Goal: Task Accomplishment & Management: Complete application form

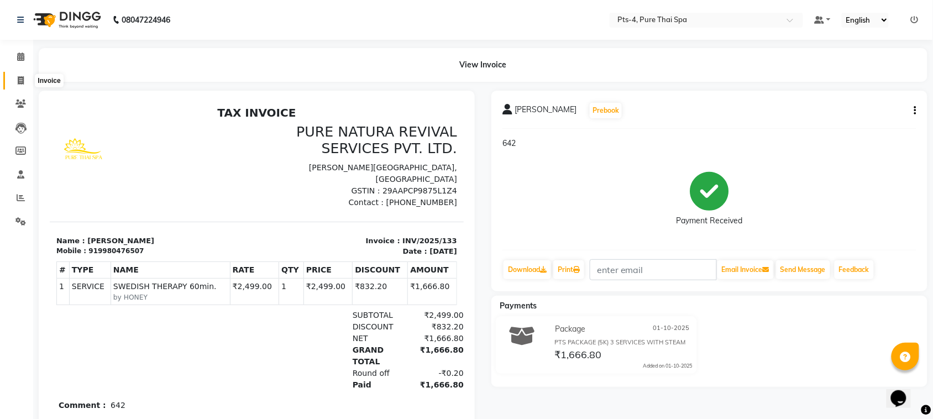
click at [14, 77] on span at bounding box center [20, 81] width 19 height 13
select select "service"
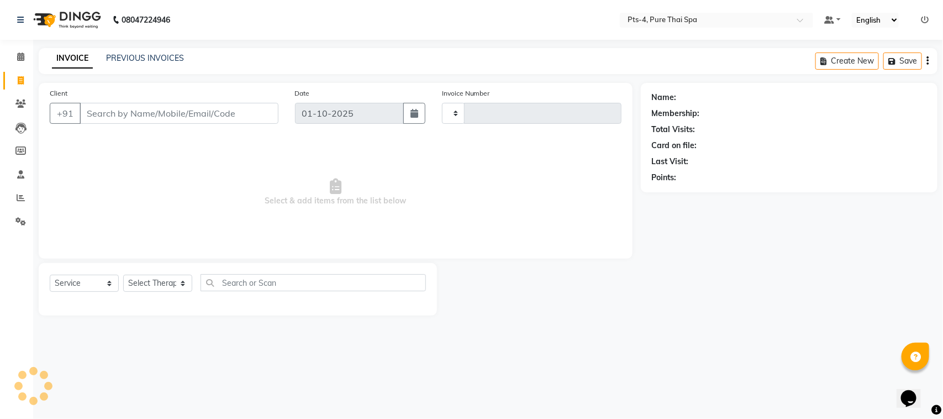
type input "134"
select select "9046"
click at [104, 112] on input "Client" at bounding box center [179, 113] width 199 height 21
type input "9901588112"
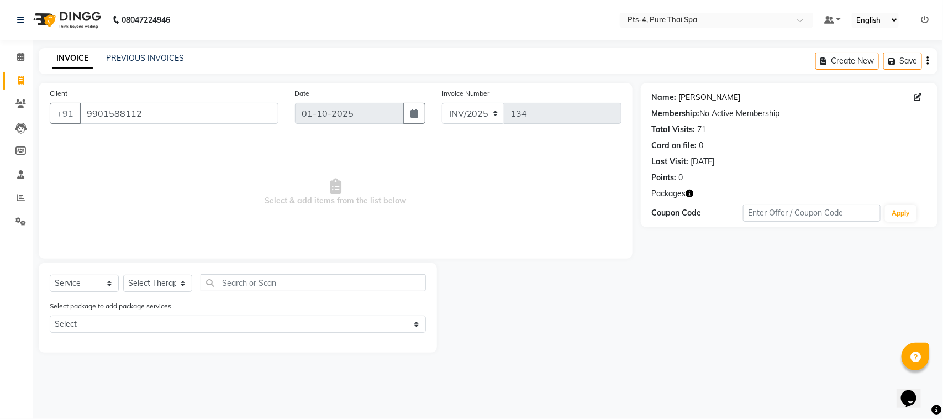
click at [689, 98] on link "Syed" at bounding box center [710, 98] width 62 height 12
click at [145, 54] on link "PREVIOUS INVOICES" at bounding box center [145, 58] width 78 height 10
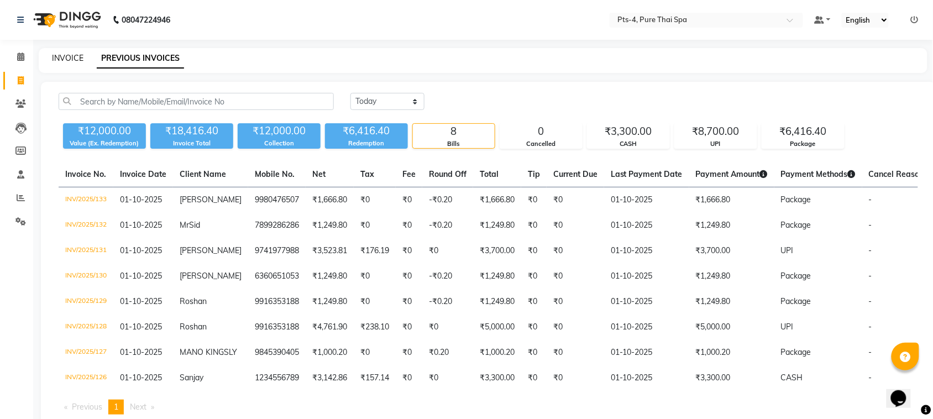
click at [70, 60] on link "INVOICE" at bounding box center [67, 58] width 31 height 10
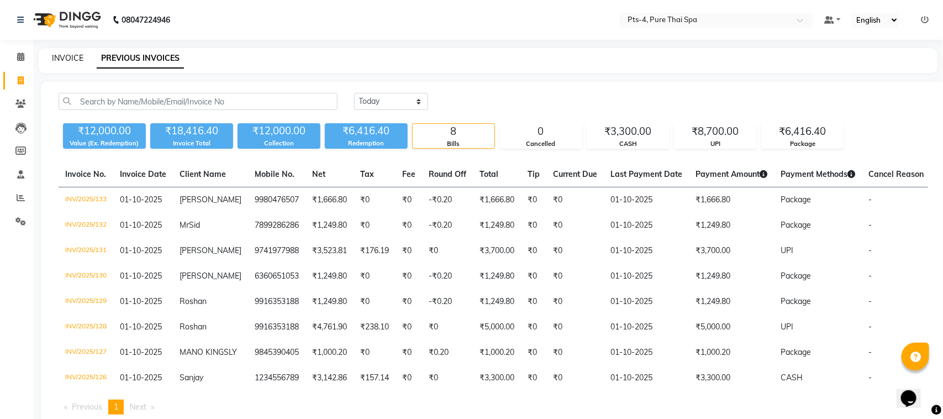
select select "service"
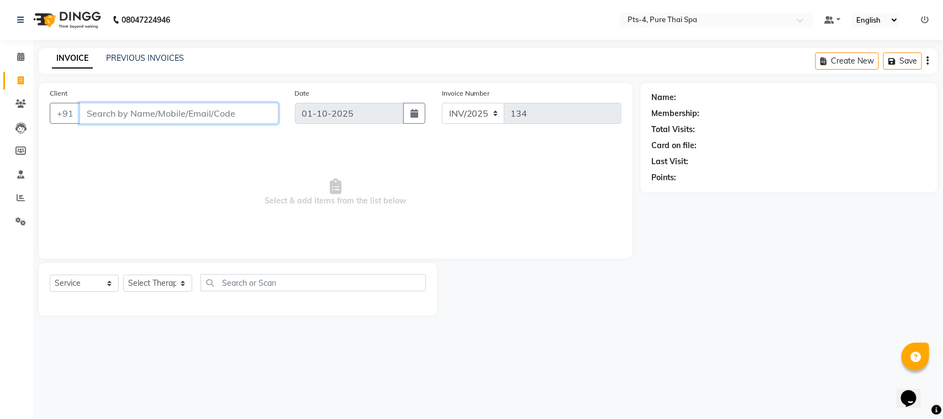
click at [130, 111] on input "Client" at bounding box center [179, 113] width 199 height 21
paste input "9972033534"
type input "9972033534"
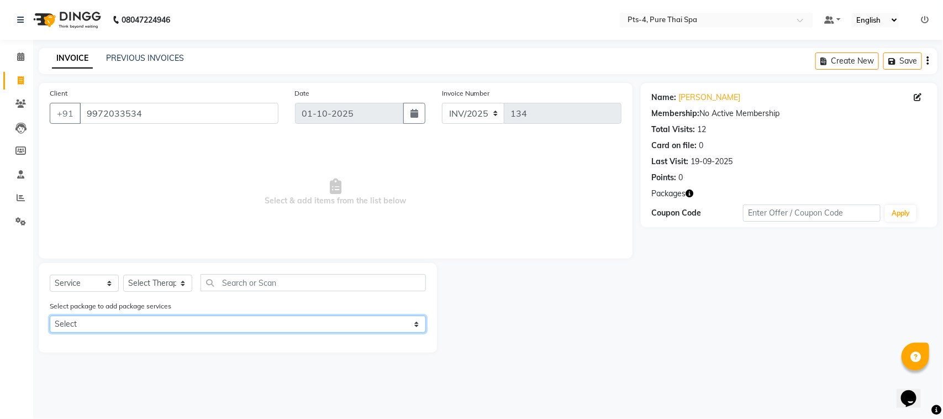
click at [111, 326] on select "Select PTS PACKAGE (10K) 10 SERVICES PTS PACKAGE (10K) 10 SERVICES" at bounding box center [238, 324] width 376 height 17
select select "1: Object"
click at [50, 316] on select "Select PTS PACKAGE (10K) 10 SERVICES PTS PACKAGE (10K) 10 SERVICES" at bounding box center [238, 324] width 376 height 17
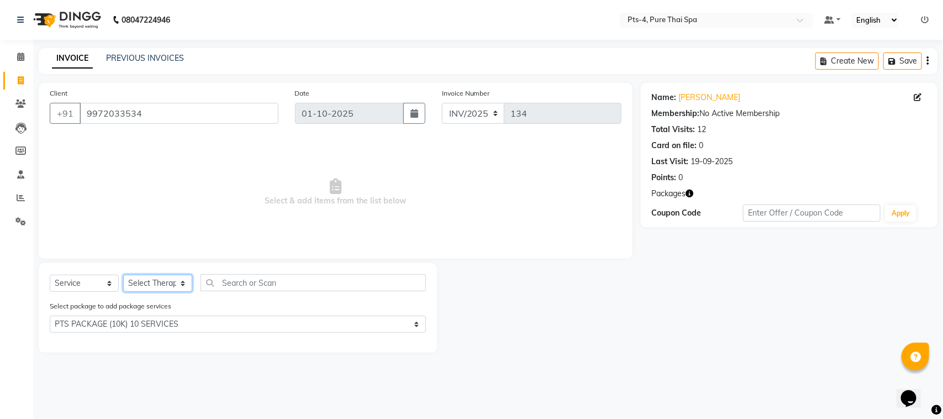
click at [159, 288] on select "Select Therapist [PERSON_NAME] NE [PERSON_NAME] anyone [PERSON_NAME] [PERSON_NA…" at bounding box center [157, 283] width 69 height 17
select select "68477"
click at [123, 275] on select "Select Therapist [PERSON_NAME] NE [PERSON_NAME] anyone [PERSON_NAME] [PERSON_NA…" at bounding box center [157, 283] width 69 height 17
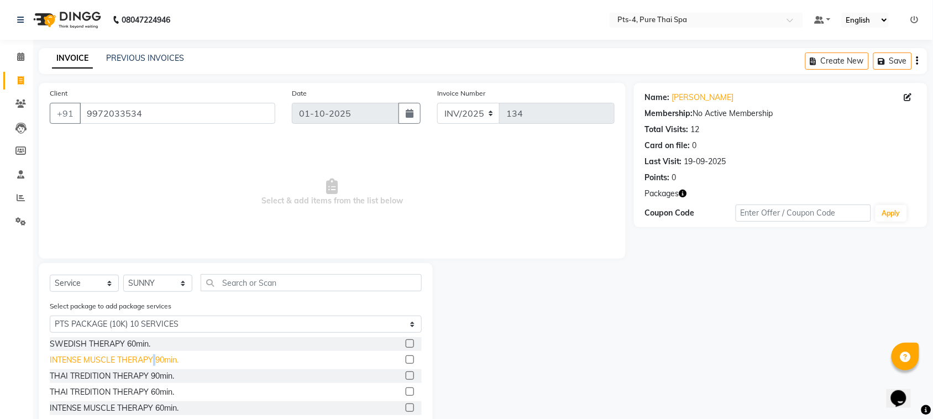
drag, startPoint x: 153, startPoint y: 358, endPoint x: 170, endPoint y: 354, distance: 17.0
click at [162, 357] on div "INTENSE MUSCLE THERAPY 90min." at bounding box center [114, 360] width 129 height 12
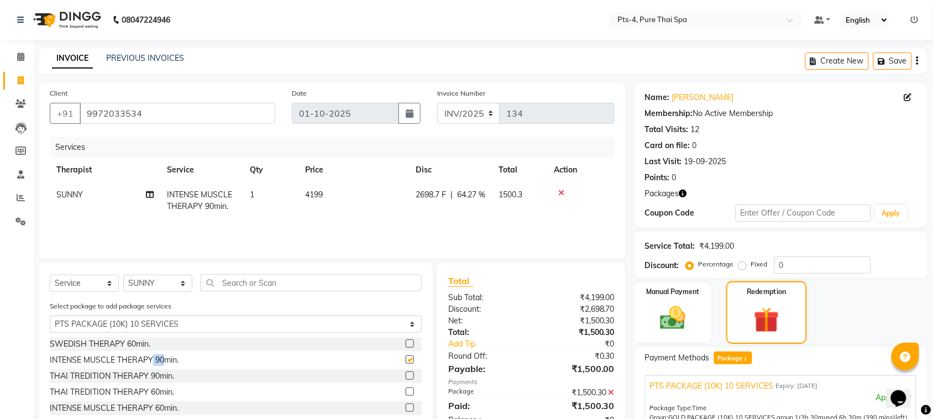
checkbox input "false"
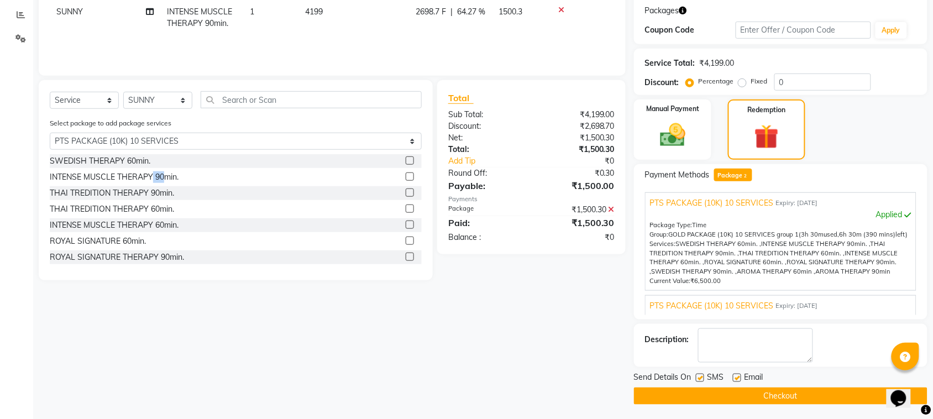
scroll to position [185, 0]
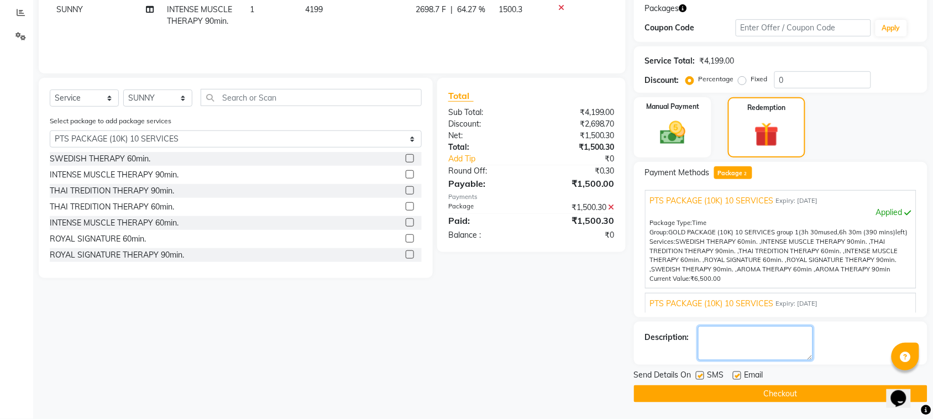
click at [744, 348] on textarea at bounding box center [755, 343] width 115 height 34
type textarea "503"
click at [739, 374] on label at bounding box center [737, 375] width 8 height 8
click at [739, 374] on input "checkbox" at bounding box center [736, 375] width 7 height 7
checkbox input "false"
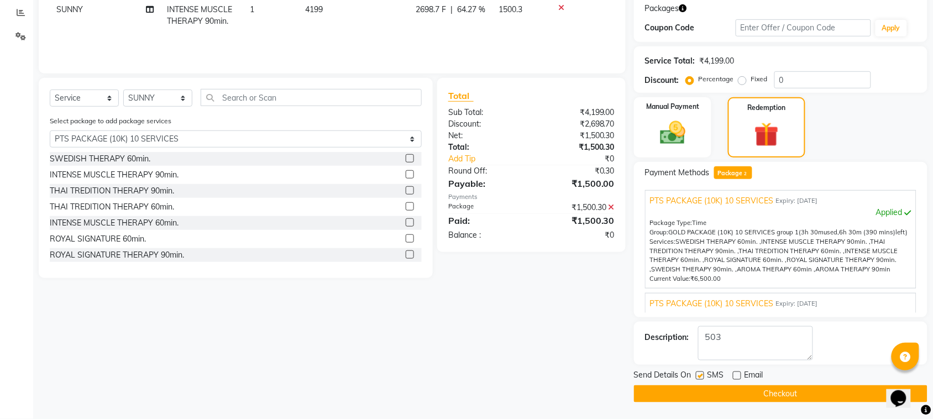
click at [698, 377] on label at bounding box center [700, 375] width 8 height 8
click at [698, 377] on input "checkbox" at bounding box center [699, 375] width 7 height 7
checkbox input "false"
click at [720, 396] on button "Checkout" at bounding box center [780, 393] width 293 height 17
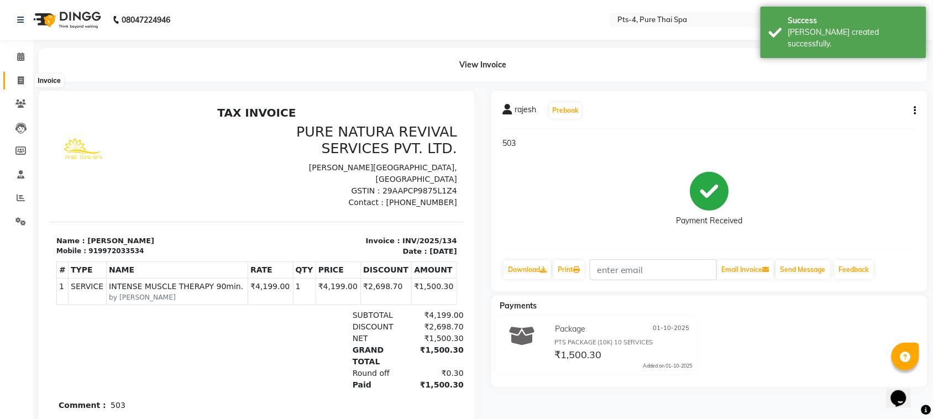
click at [19, 82] on icon at bounding box center [21, 80] width 6 height 8
select select "service"
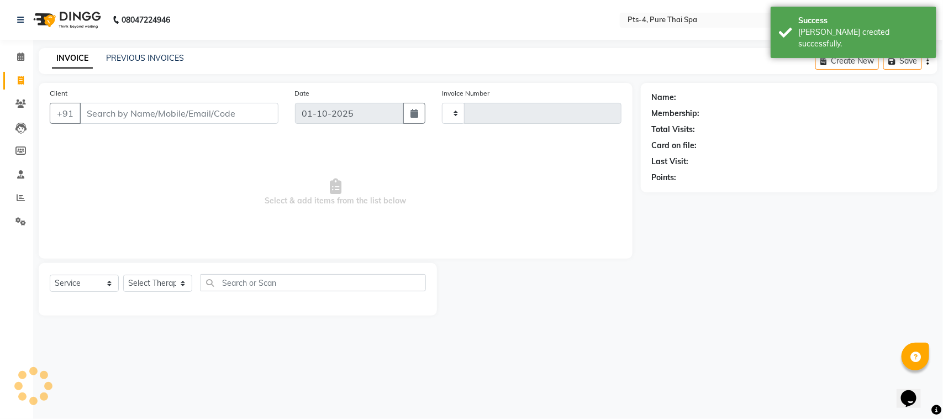
type input "135"
select select "9046"
click at [145, 56] on link "PREVIOUS INVOICES" at bounding box center [145, 58] width 78 height 10
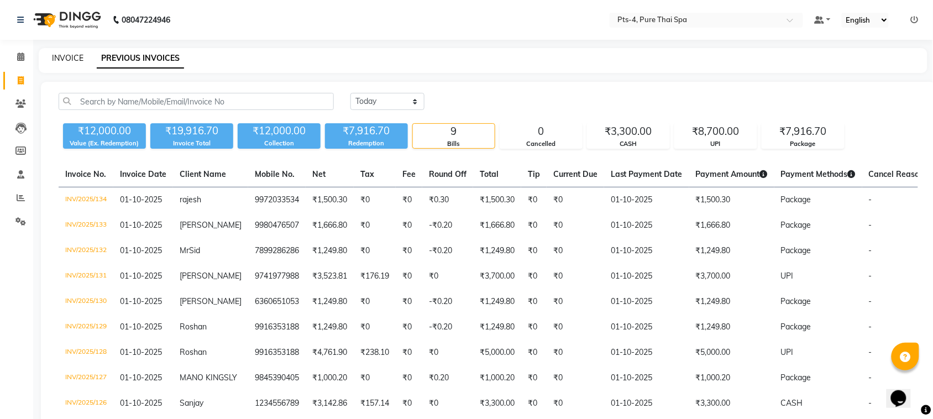
click at [67, 56] on link "INVOICE" at bounding box center [67, 58] width 31 height 10
select select "service"
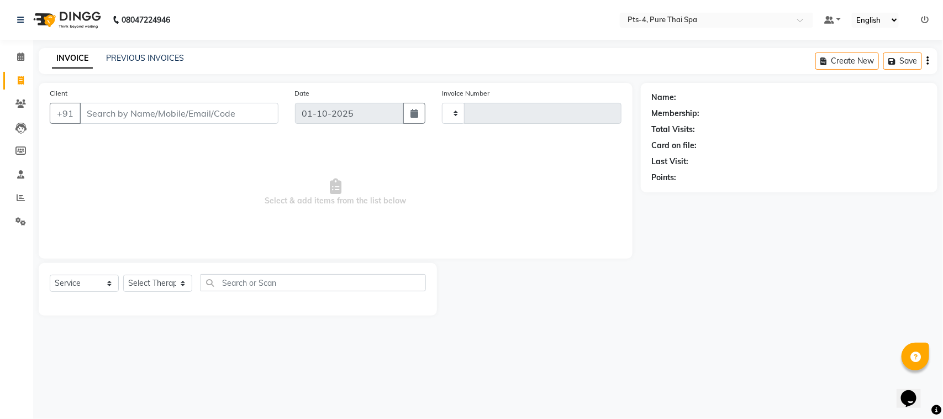
type input "135"
select select "9046"
click at [156, 56] on link "PREVIOUS INVOICES" at bounding box center [145, 58] width 78 height 10
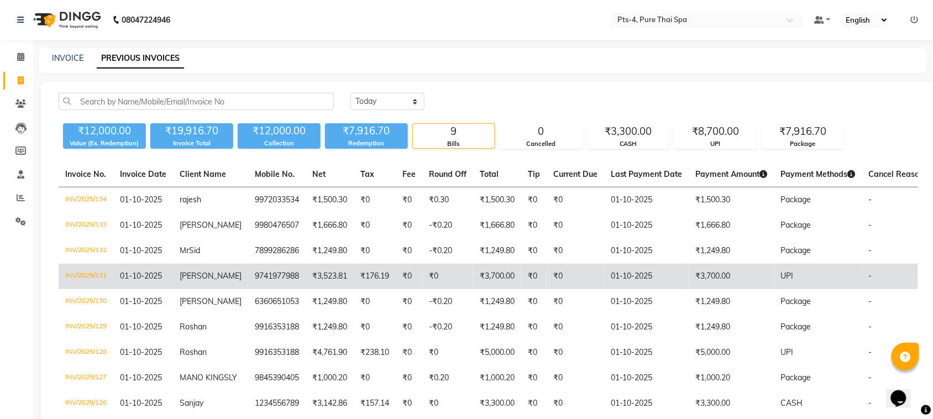
click at [762, 277] on td "₹3,700.00" at bounding box center [731, 276] width 85 height 25
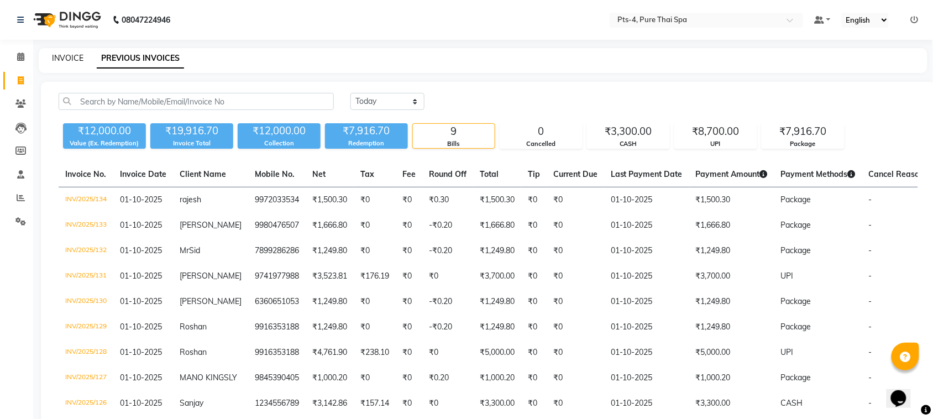
click at [59, 56] on link "INVOICE" at bounding box center [67, 58] width 31 height 10
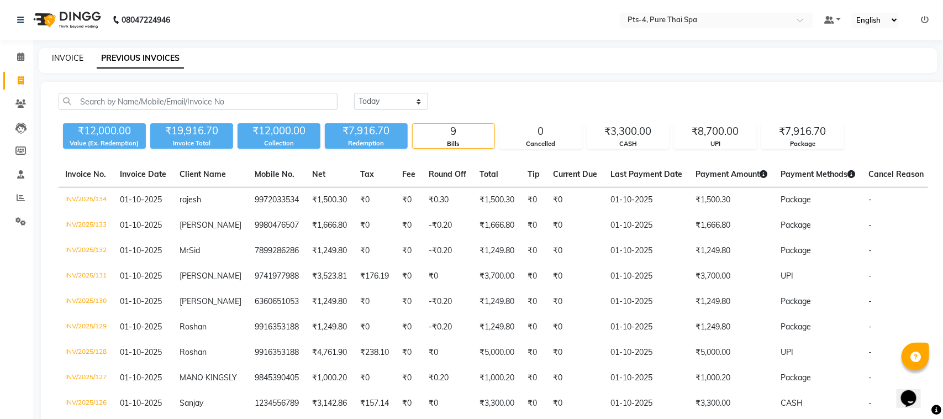
select select "service"
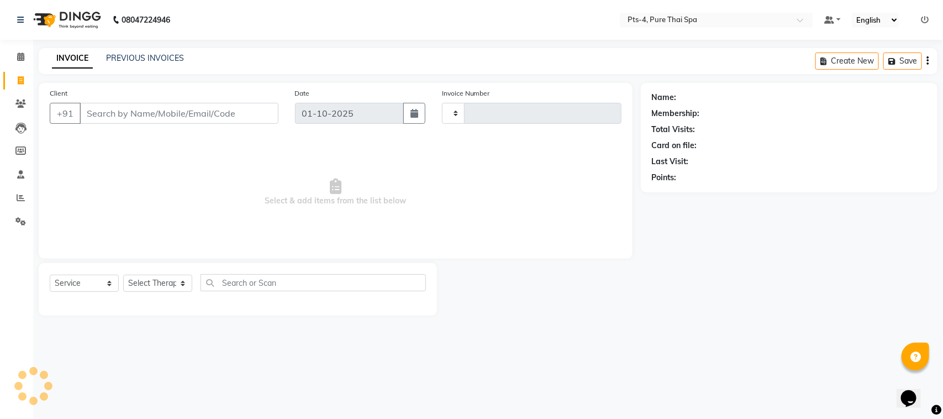
type input "136"
select select "9046"
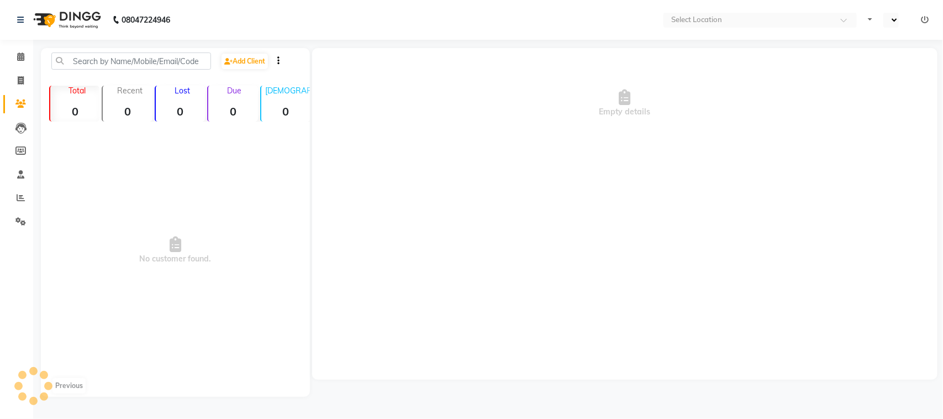
select select "en"
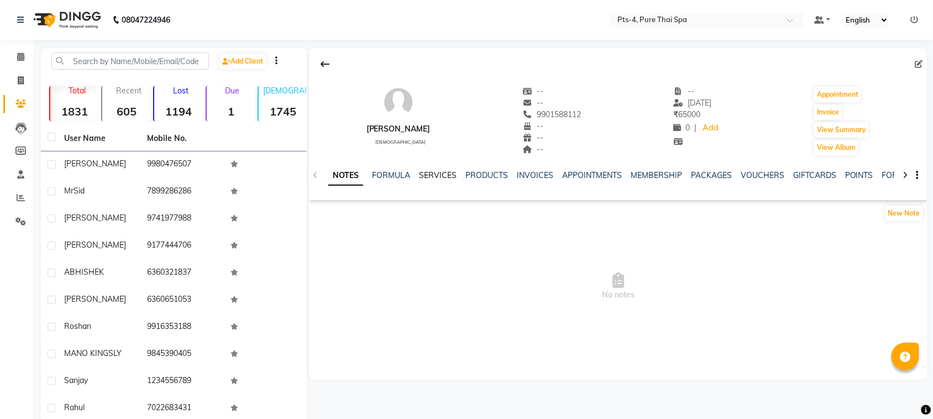
click at [445, 175] on link "SERVICES" at bounding box center [438, 175] width 38 height 10
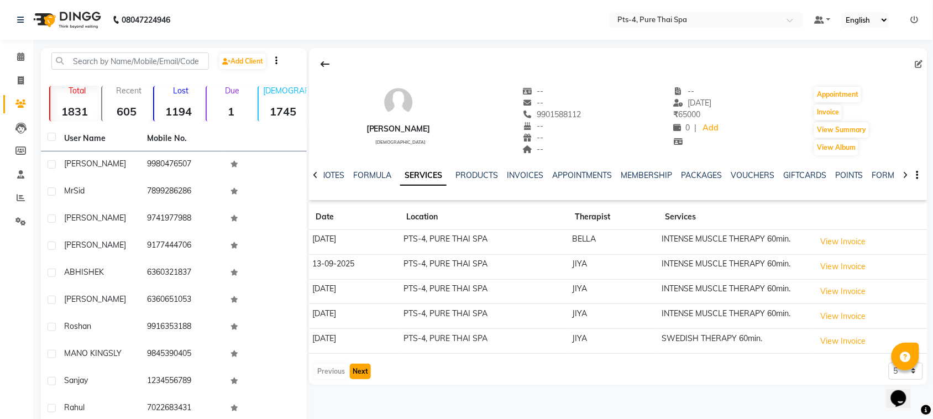
click at [360, 371] on button "Next" at bounding box center [360, 371] width 21 height 15
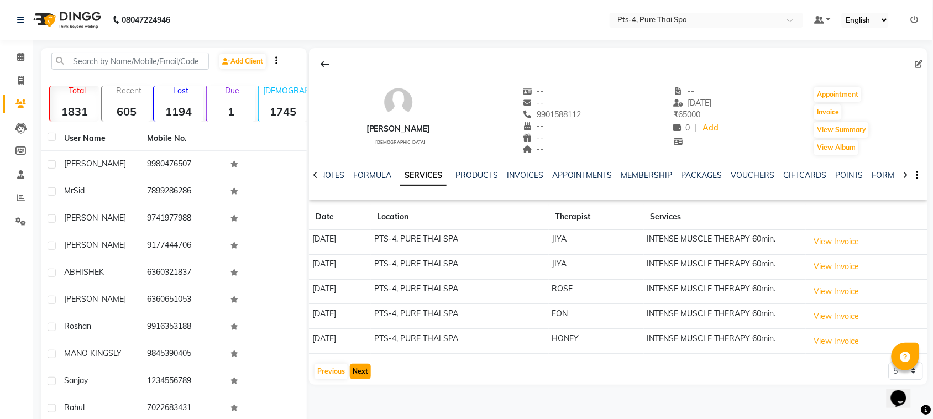
click at [360, 371] on button "Next" at bounding box center [360, 371] width 21 height 15
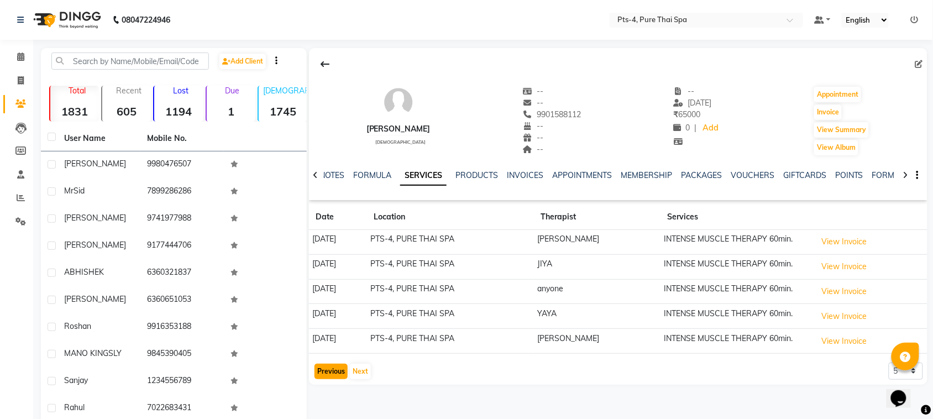
click at [322, 375] on button "Previous" at bounding box center [330, 371] width 33 height 15
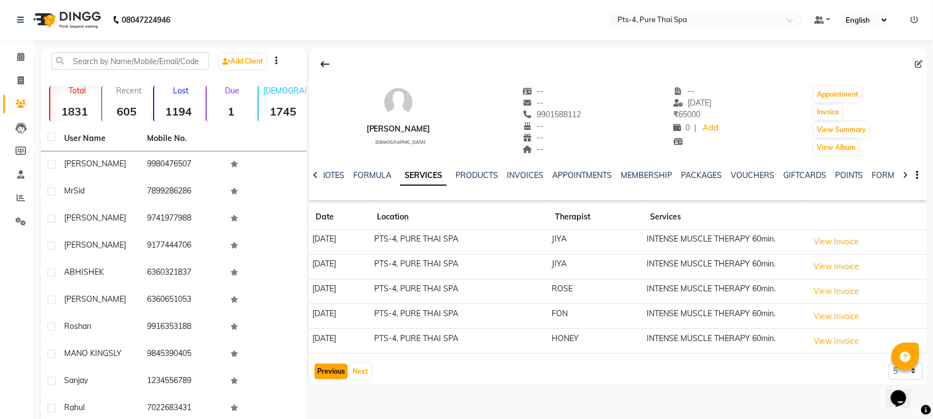
click at [322, 375] on button "Previous" at bounding box center [330, 371] width 33 height 15
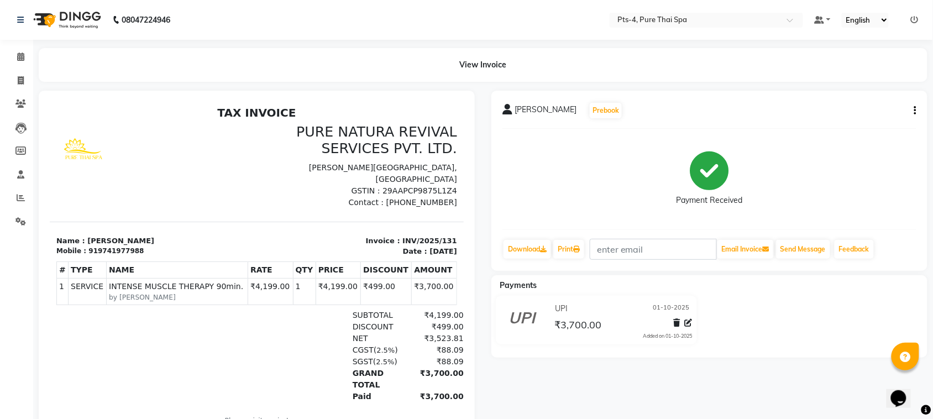
click at [910, 108] on button "button" at bounding box center [913, 111] width 7 height 12
click at [836, 122] on div "Edit Invoice" at bounding box center [860, 125] width 76 height 14
select select "service"
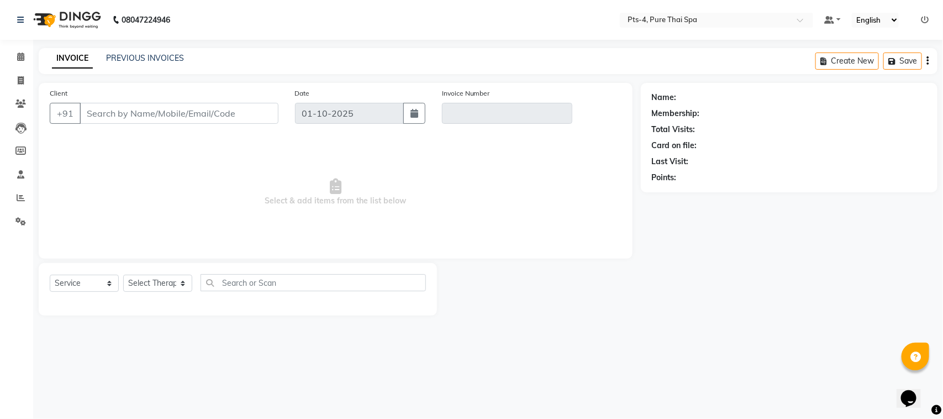
type input "9741977988"
type input "INV/2025/131"
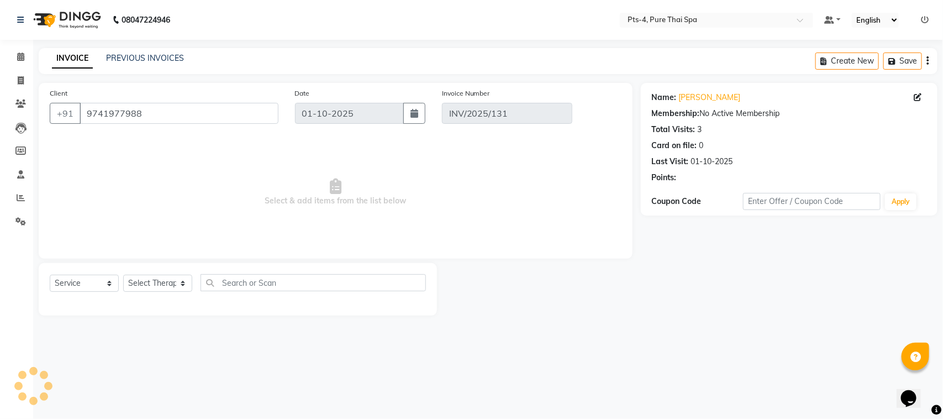
select select "select"
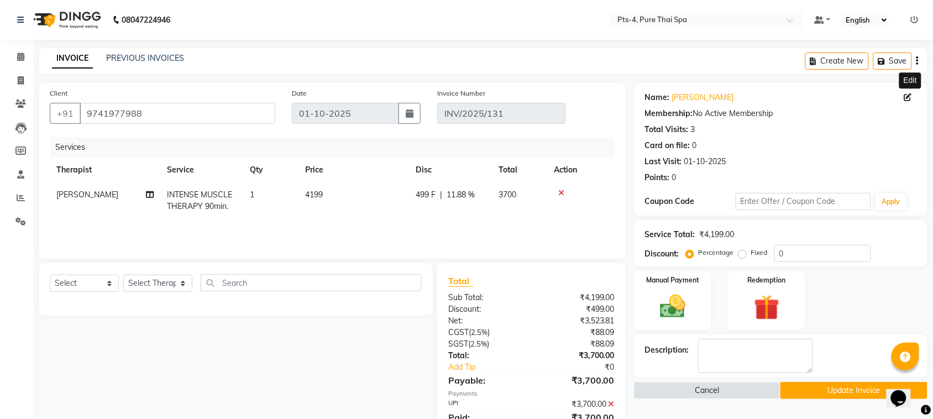
click at [907, 97] on icon at bounding box center [908, 97] width 8 height 8
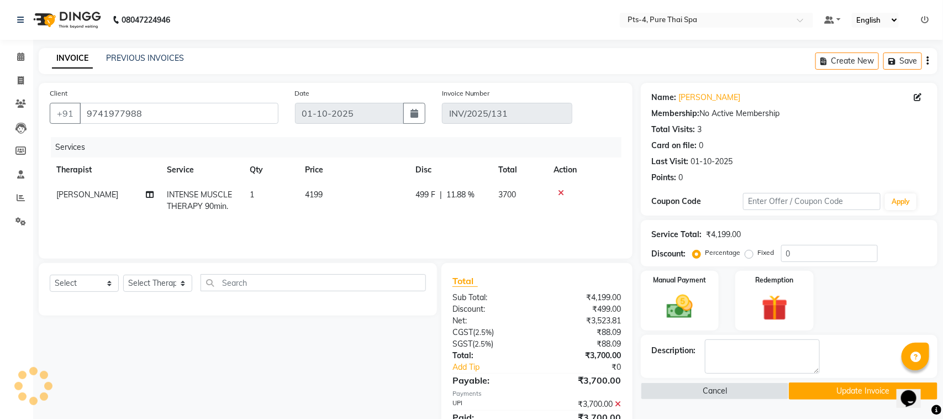
select select "[DEMOGRAPHIC_DATA]"
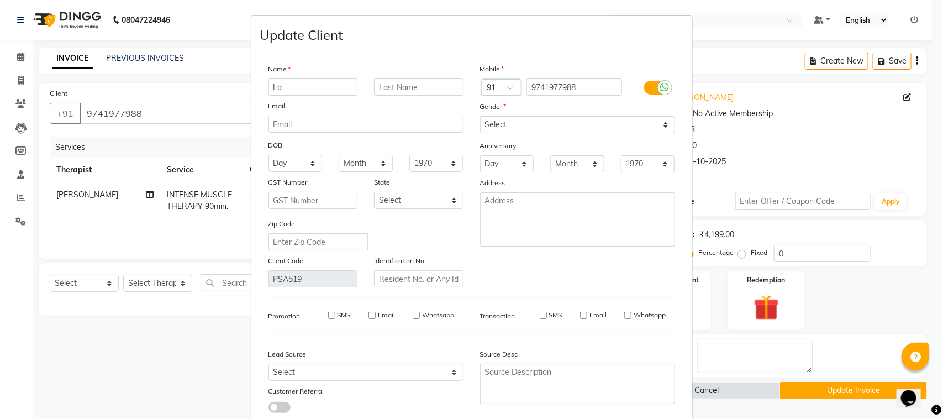
type input "L"
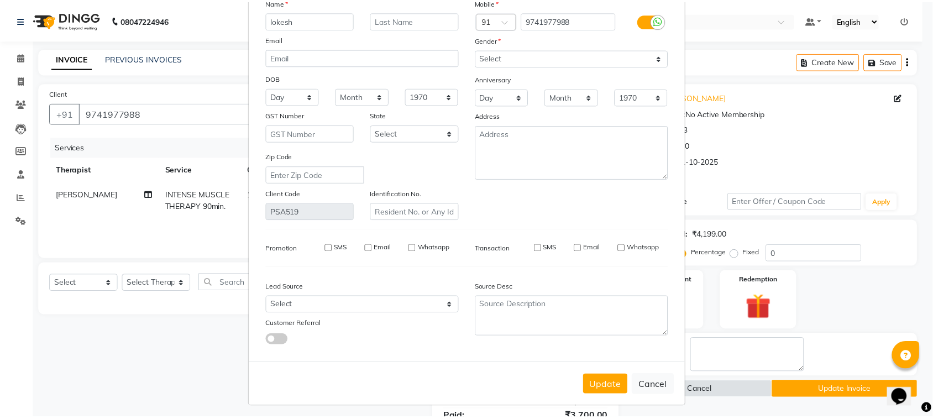
scroll to position [67, 0]
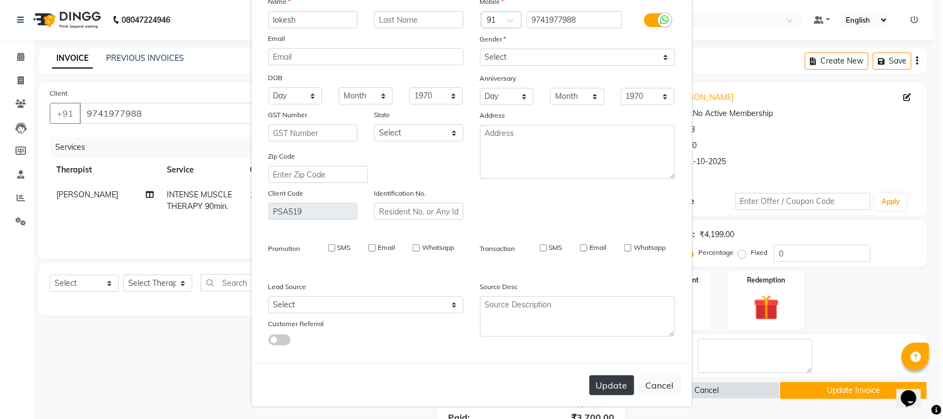
type input "lokesh"
click at [600, 381] on button "Update" at bounding box center [612, 385] width 45 height 20
select select
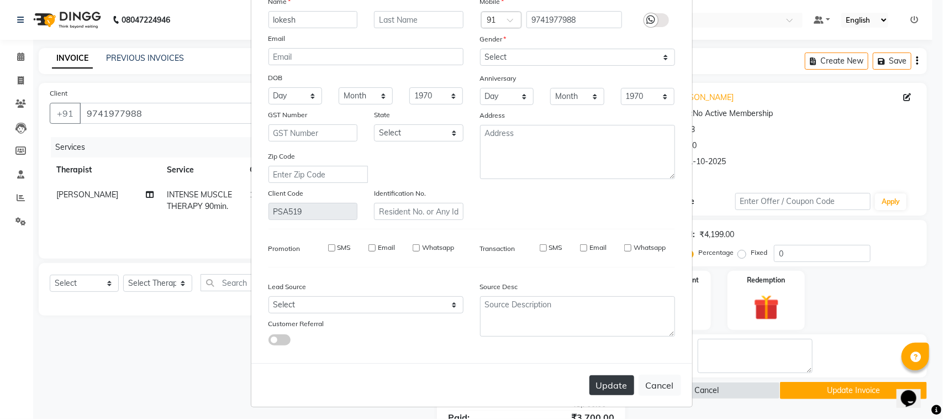
select select
checkbox input "false"
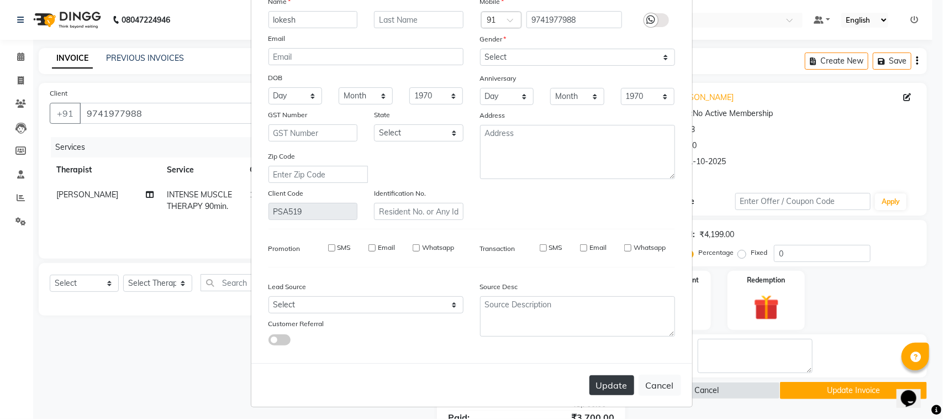
checkbox input "false"
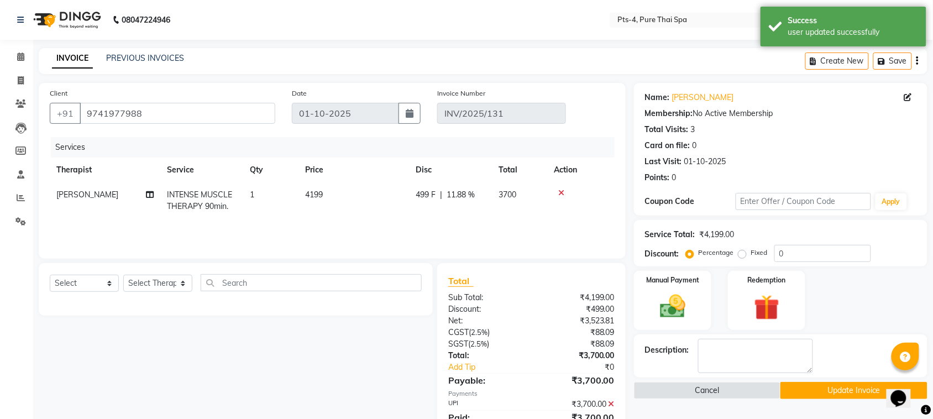
click at [560, 193] on icon at bounding box center [561, 193] width 6 height 8
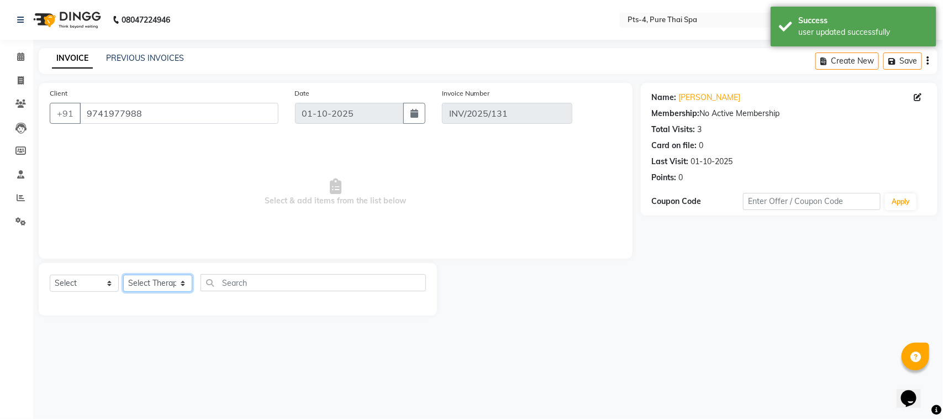
click at [145, 279] on select "Select Therapist [PERSON_NAME] NE [PERSON_NAME] anyone [PERSON_NAME] [PERSON_NA…" at bounding box center [157, 283] width 69 height 17
select select "59672"
click at [123, 275] on select "Select Therapist [PERSON_NAME] NE [PERSON_NAME] anyone [PERSON_NAME] [PERSON_NA…" at bounding box center [157, 283] width 69 height 17
click at [78, 285] on select "Select Service Product Membership Package Voucher Prepaid Gift Card" at bounding box center [84, 283] width 69 height 17
select select "package"
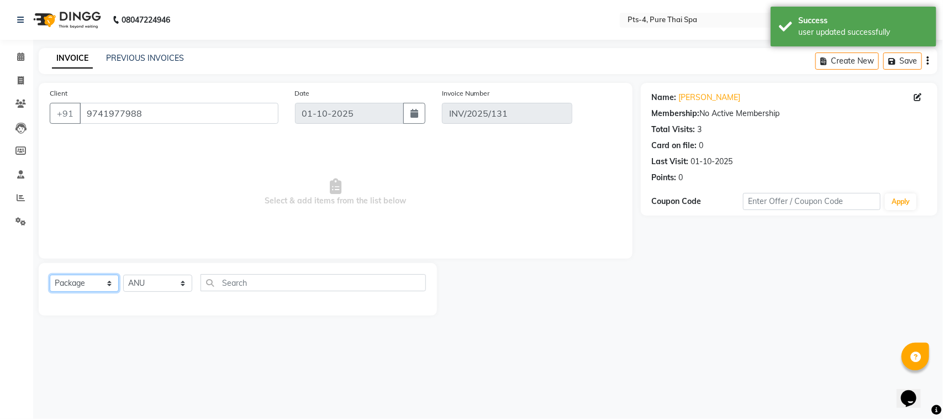
click at [50, 275] on select "Select Service Product Membership Package Voucher Prepaid Gift Card" at bounding box center [84, 283] width 69 height 17
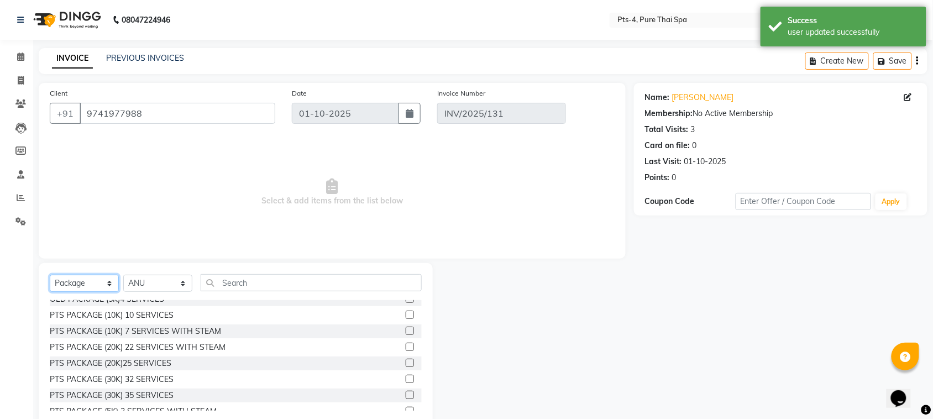
scroll to position [65, 0]
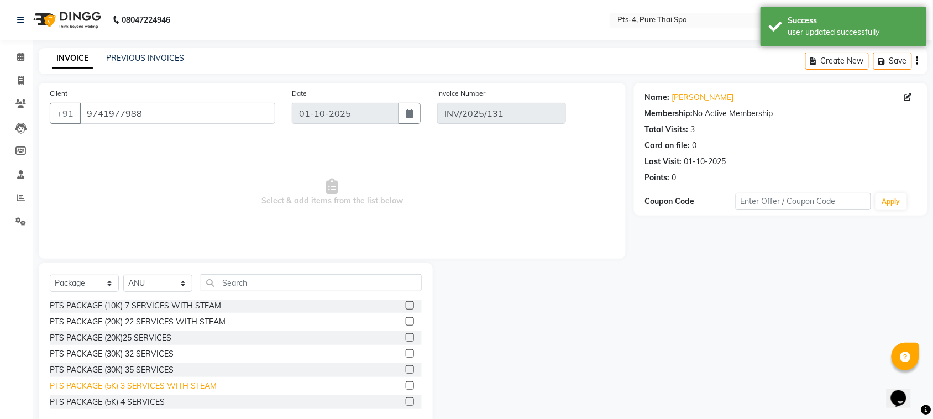
click at [165, 384] on div "PTS PACKAGE (5K) 3 SERVICES WITH STEAM" at bounding box center [133, 386] width 167 height 12
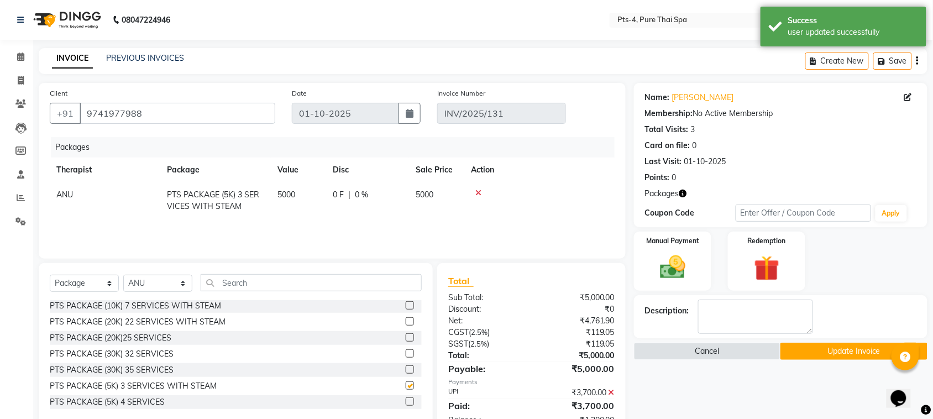
checkbox input "false"
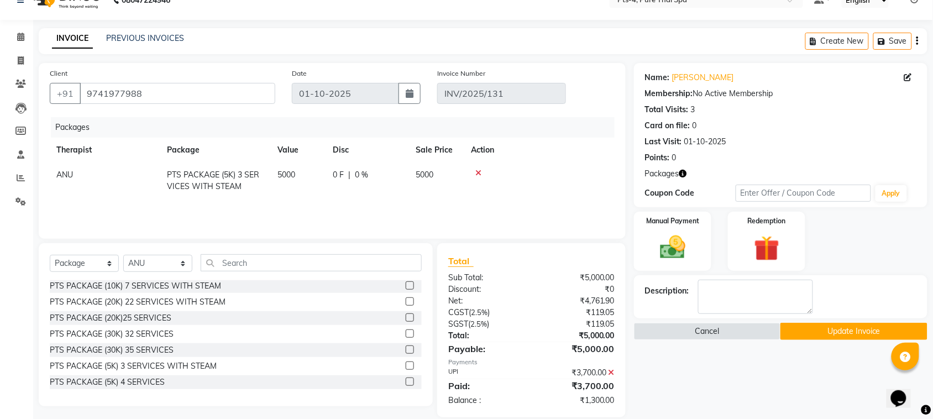
scroll to position [34, 0]
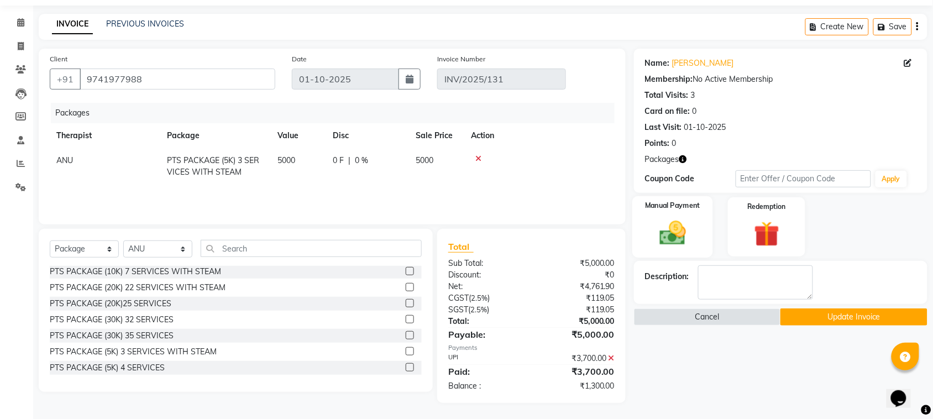
click at [676, 238] on img at bounding box center [672, 233] width 43 height 30
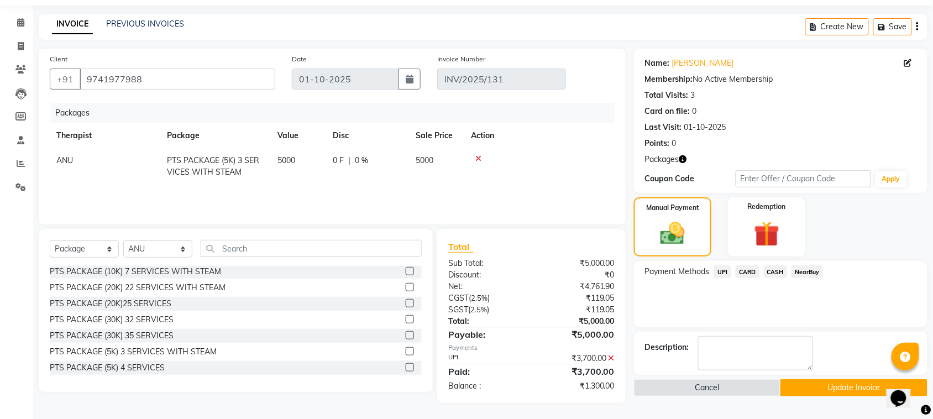
click at [721, 270] on span "UPI" at bounding box center [722, 271] width 17 height 13
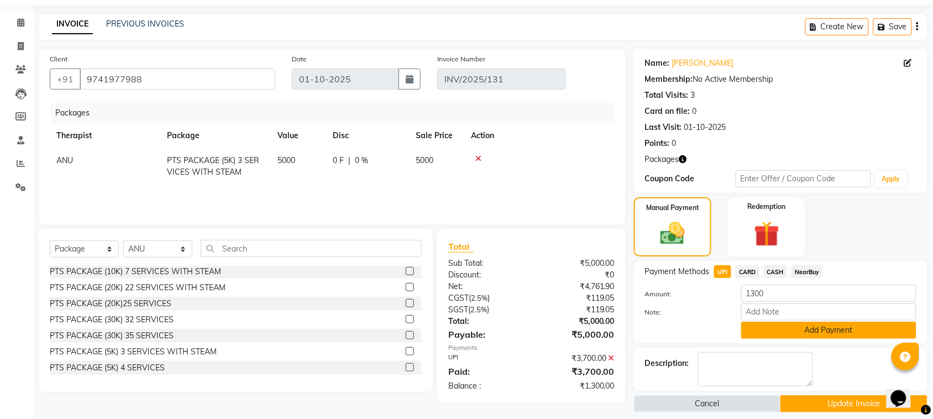
click at [789, 333] on button "Add Payment" at bounding box center [828, 330] width 175 height 17
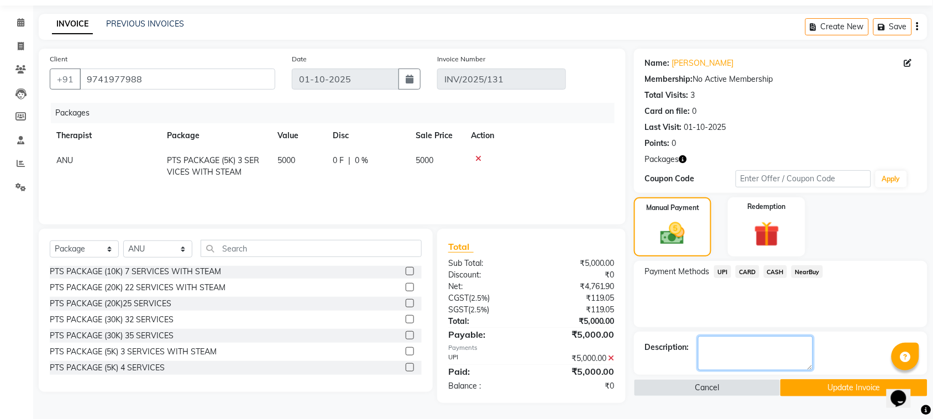
click at [733, 355] on textarea at bounding box center [755, 353] width 115 height 34
type textarea "654"
click at [821, 382] on button "Update Invoice" at bounding box center [853, 387] width 146 height 17
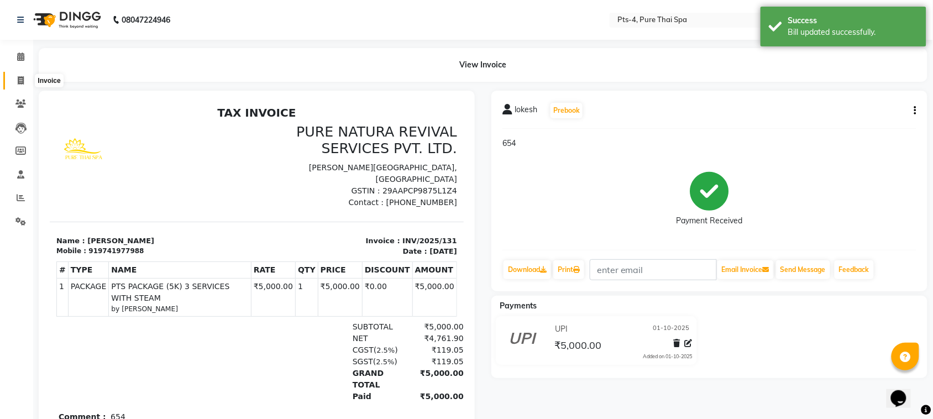
click at [18, 78] on icon at bounding box center [21, 80] width 6 height 8
select select "service"
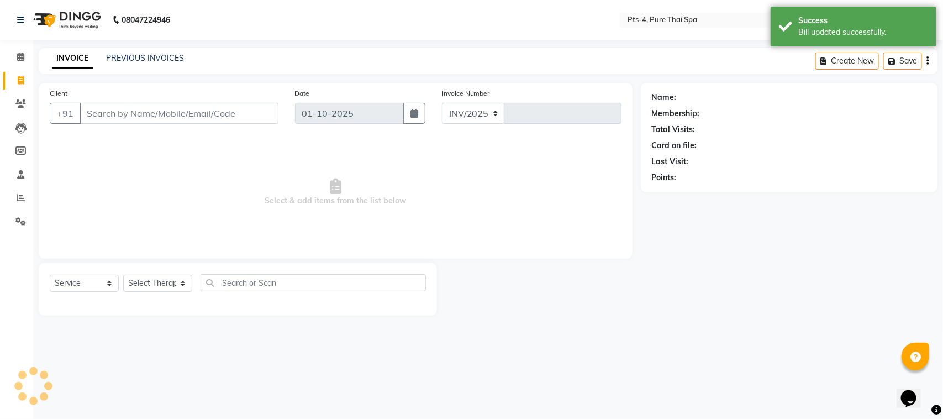
select select "9046"
type input "135"
click at [158, 119] on input "Client" at bounding box center [179, 113] width 199 height 21
type input "9741977988"
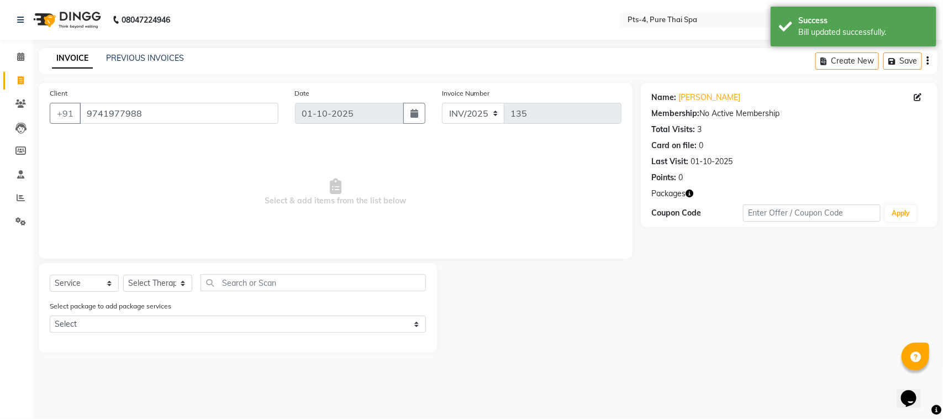
click at [133, 311] on div "Select package to add package services Select PTS PACKAGE (5K) 3 SERVICES WITH …" at bounding box center [237, 318] width 393 height 37
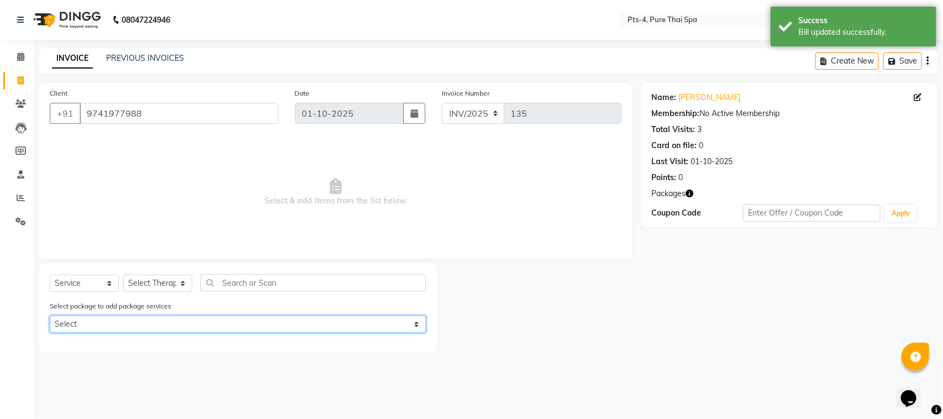
click at [136, 318] on select "Select PTS PACKAGE (5K) 3 SERVICES WITH STEAM" at bounding box center [238, 324] width 376 height 17
select select "1: Object"
click at [50, 316] on select "Select PTS PACKAGE (5K) 3 SERVICES WITH STEAM" at bounding box center [238, 324] width 376 height 17
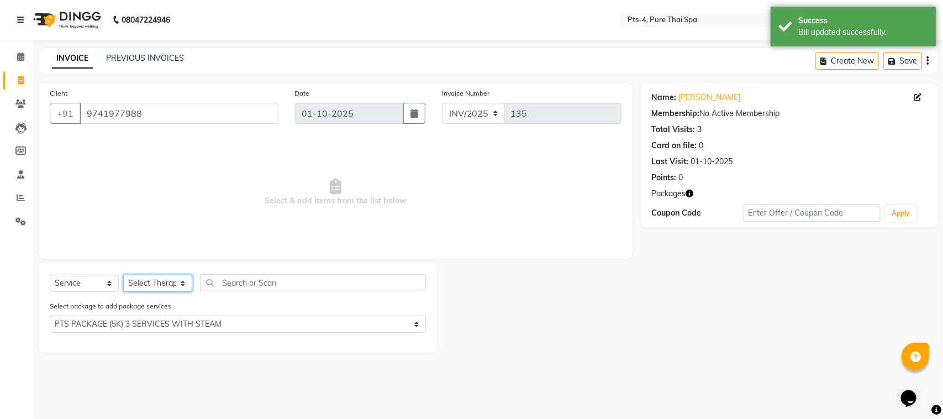
click at [156, 285] on select "Select Therapist [PERSON_NAME] NE [PERSON_NAME] anyone [PERSON_NAME] [PERSON_NA…" at bounding box center [157, 283] width 69 height 17
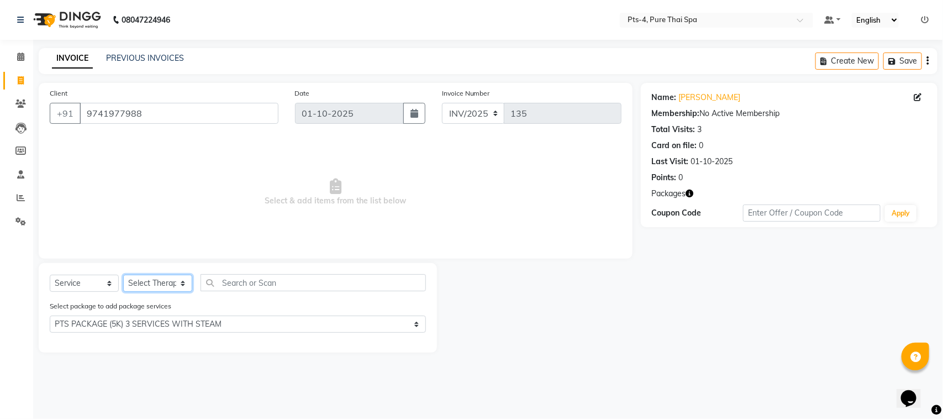
select select "83035"
click at [123, 275] on select "Select Therapist [PERSON_NAME] NE [PERSON_NAME] anyone [PERSON_NAME] [PERSON_NA…" at bounding box center [157, 283] width 69 height 17
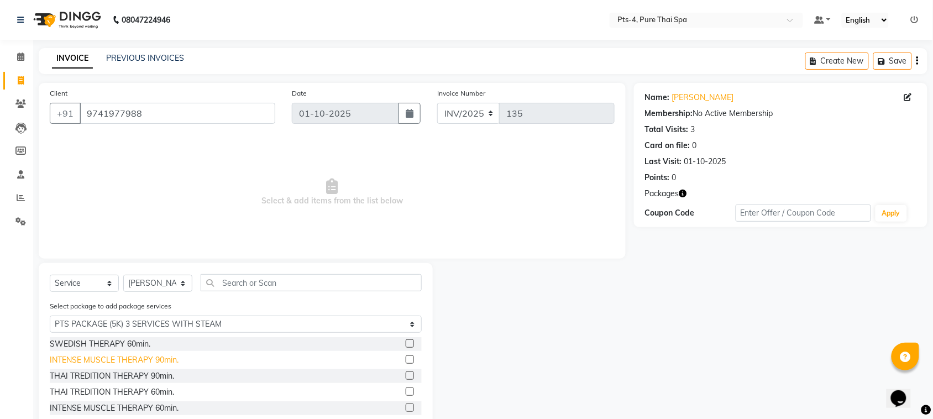
drag, startPoint x: 164, startPoint y: 360, endPoint x: 176, endPoint y: 360, distance: 11.6
click at [169, 360] on div "INTENSE MUSCLE THERAPY 90min." at bounding box center [114, 360] width 129 height 12
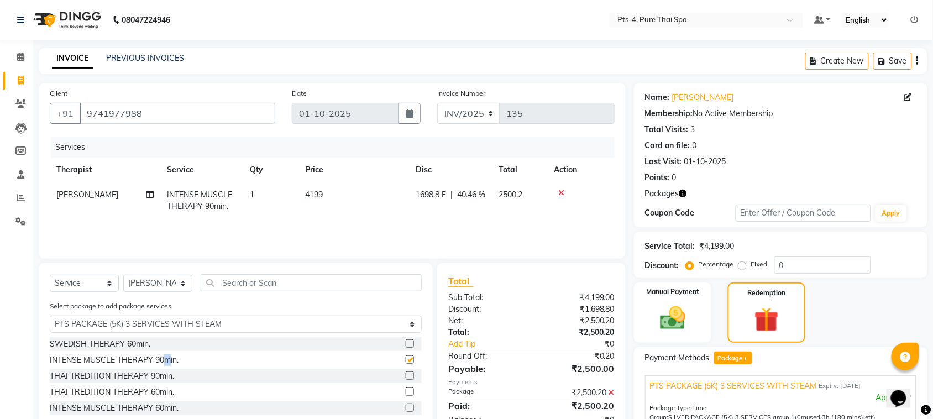
checkbox input "false"
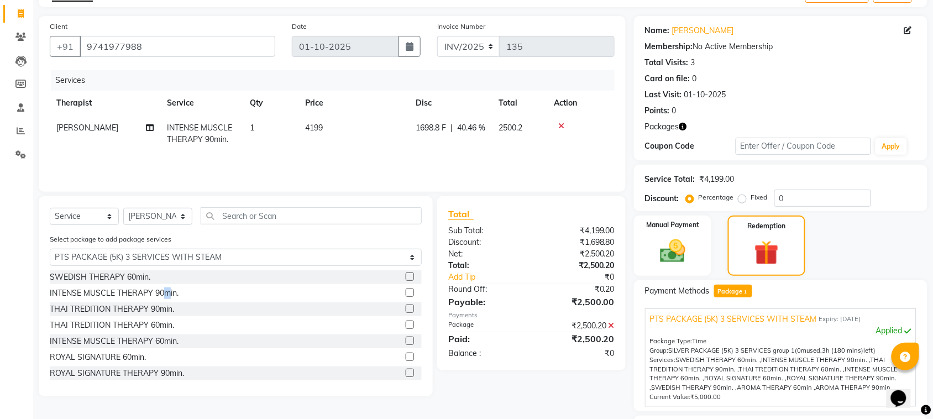
scroll to position [160, 0]
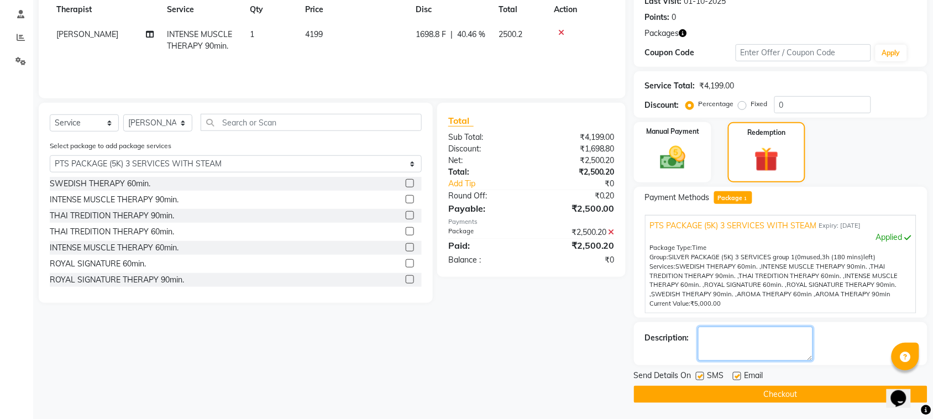
click at [758, 340] on textarea at bounding box center [755, 344] width 115 height 34
type textarea "654"
click at [738, 374] on label at bounding box center [737, 376] width 8 height 8
click at [738, 374] on input "checkbox" at bounding box center [736, 376] width 7 height 7
checkbox input "false"
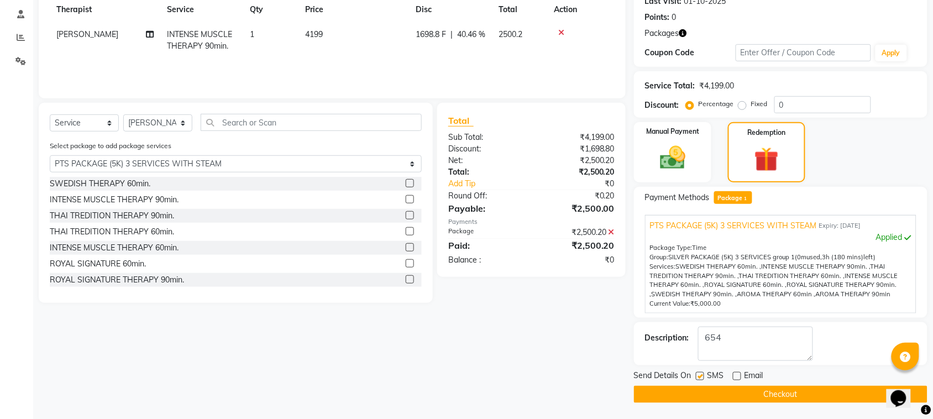
drag, startPoint x: 700, startPoint y: 374, endPoint x: 716, endPoint y: 392, distance: 24.3
click at [703, 375] on label at bounding box center [700, 376] width 8 height 8
click at [703, 375] on input "checkbox" at bounding box center [699, 376] width 7 height 7
checkbox input "false"
click at [717, 393] on button "Checkout" at bounding box center [780, 394] width 293 height 17
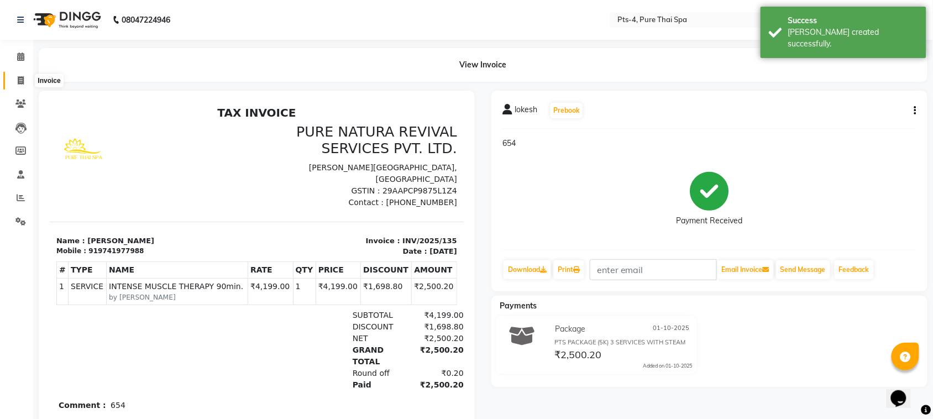
click at [19, 79] on icon at bounding box center [21, 80] width 6 height 8
select select "service"
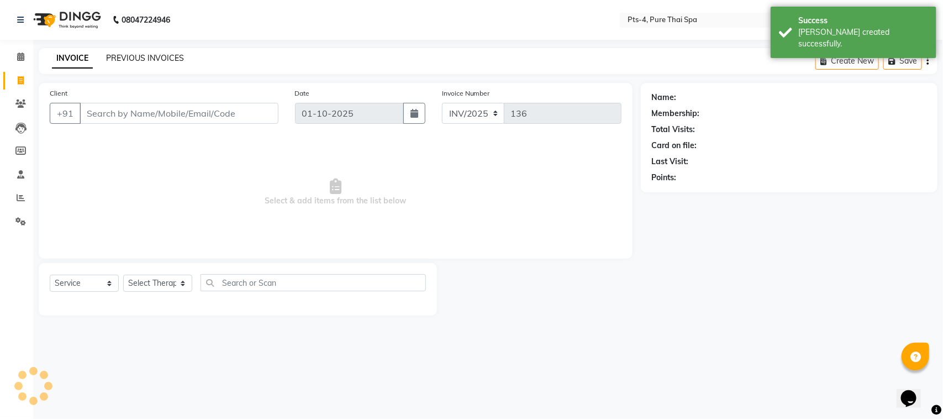
click at [143, 56] on link "PREVIOUS INVOICES" at bounding box center [145, 58] width 78 height 10
